Goal: Transaction & Acquisition: Purchase product/service

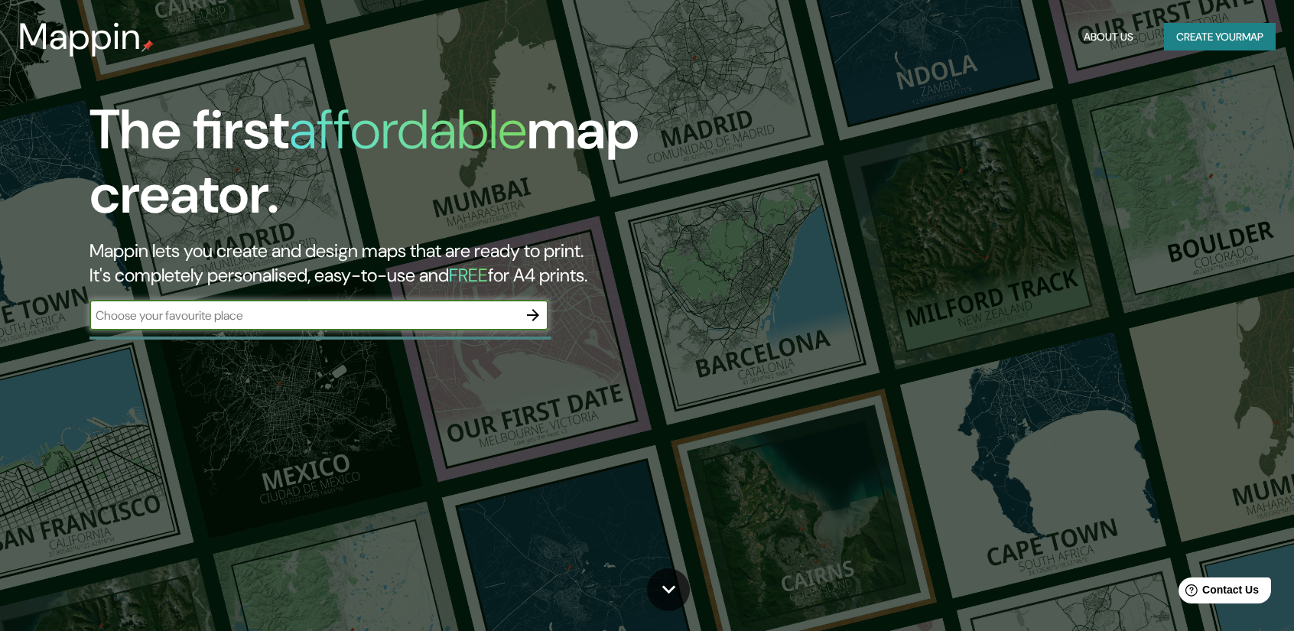
click at [288, 315] on input "text" at bounding box center [303, 316] width 428 height 18
click at [541, 308] on button "button" at bounding box center [533, 315] width 31 height 31
click at [180, 315] on input "text" at bounding box center [303, 316] width 428 height 18
type input "[GEOGRAPHIC_DATA]"
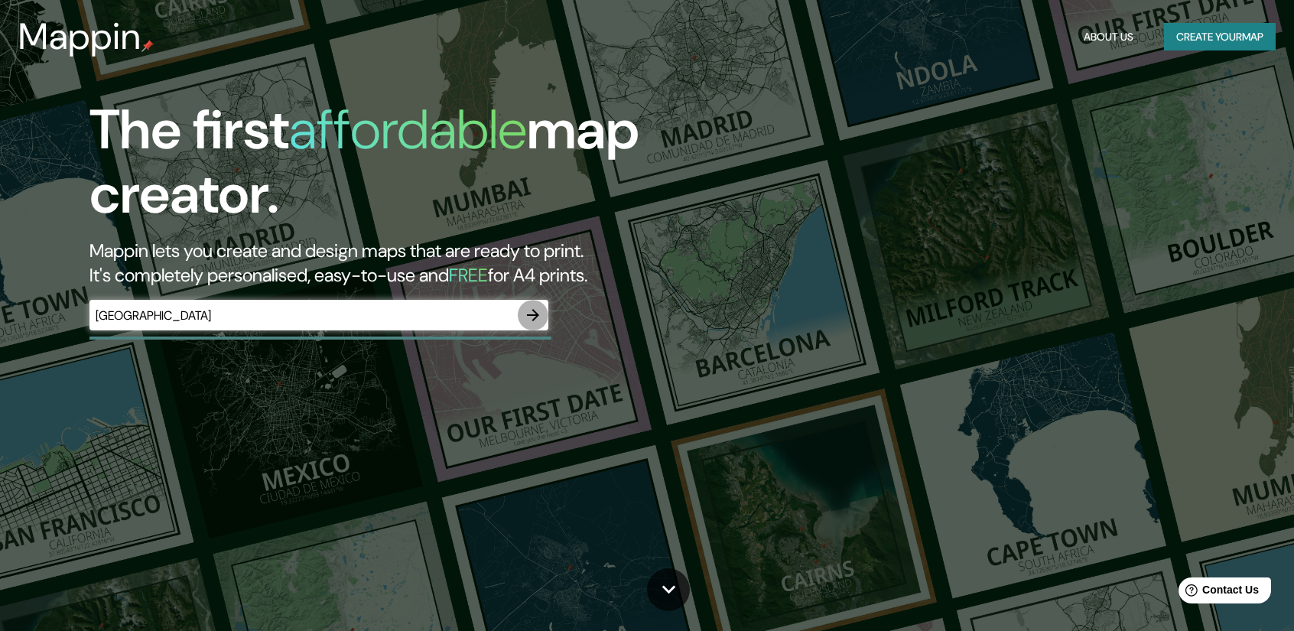
click at [534, 308] on icon "button" at bounding box center [533, 315] width 18 height 18
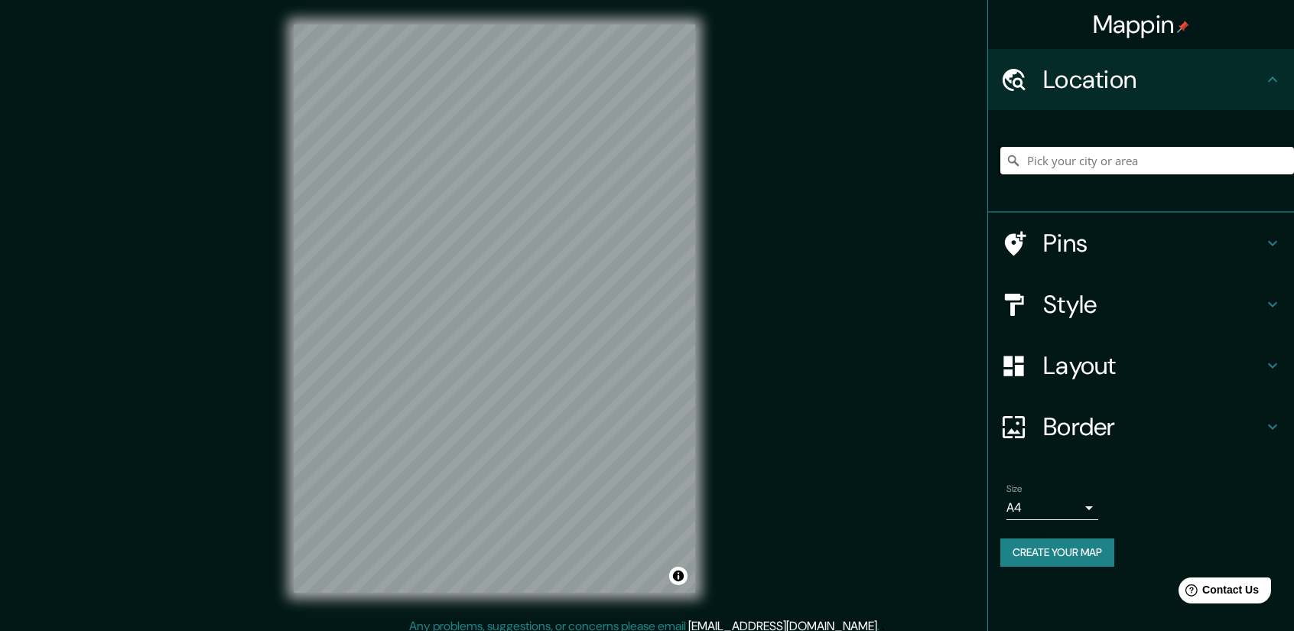
click at [1088, 161] on input "Pick your city or area" at bounding box center [1147, 161] width 294 height 28
type input "[GEOGRAPHIC_DATA]"
click at [1077, 548] on button "Create your map" at bounding box center [1057, 552] width 114 height 28
